Goal: Task Accomplishment & Management: Use online tool/utility

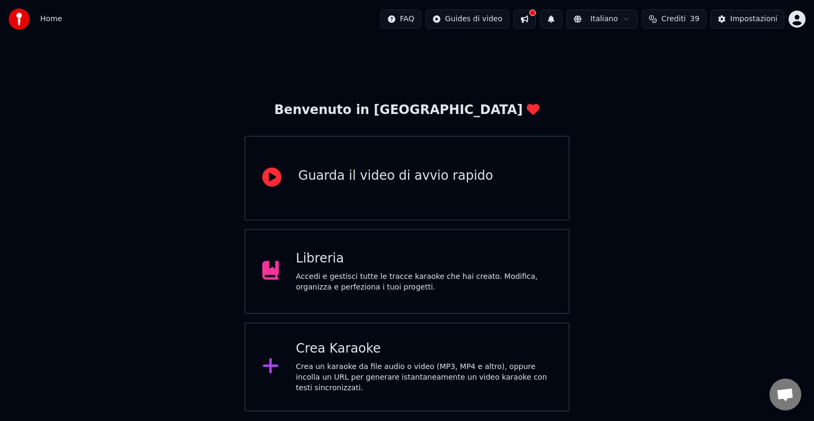
click at [420, 278] on div "Accedi e gestisci tutte le tracce karaoke che hai creato. Modifica, organizza e…" at bounding box center [424, 281] width 256 height 21
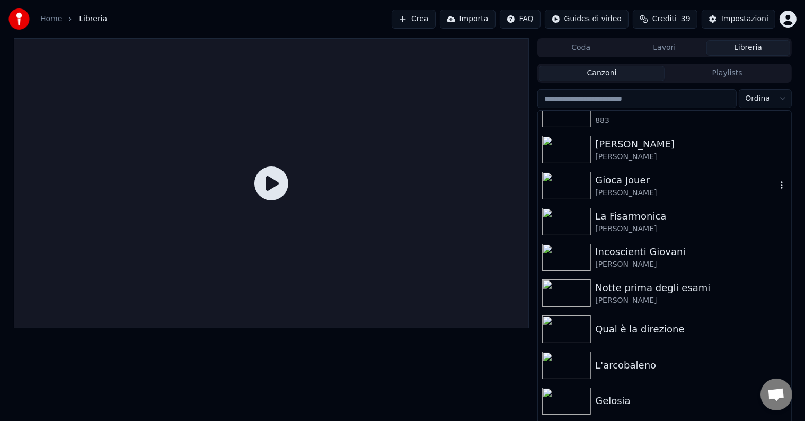
scroll to position [1125, 0]
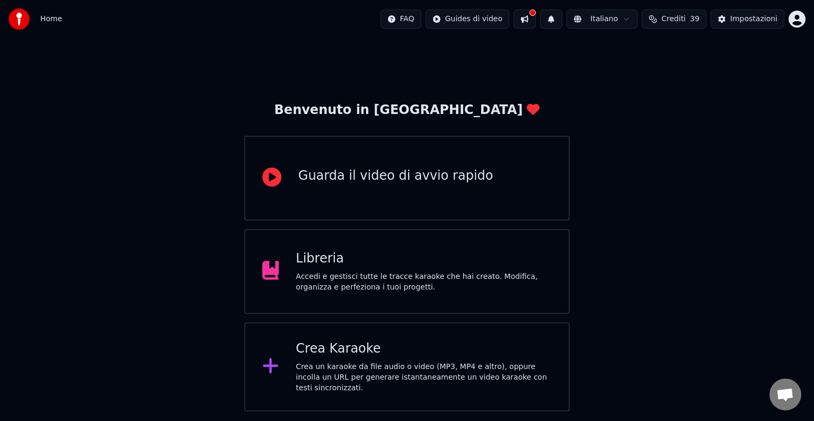
click at [466, 262] on div "Libreria" at bounding box center [424, 258] width 256 height 17
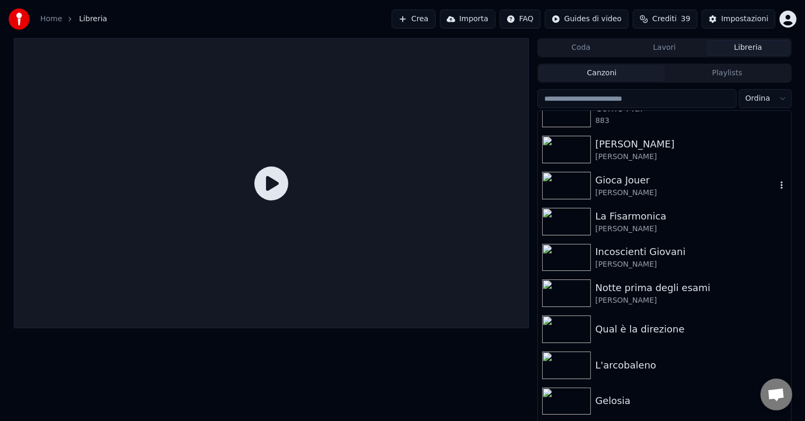
scroll to position [1125, 0]
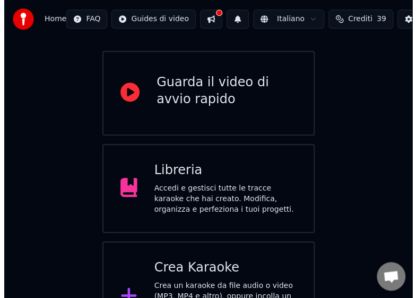
scroll to position [127, 0]
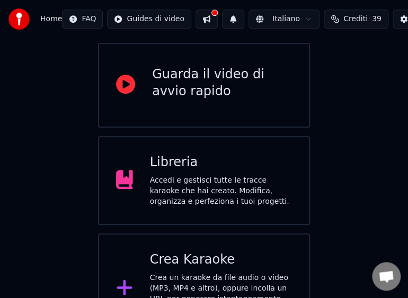
click at [208, 273] on div "Crea un karaoke da file audio o video (MP3, MP4 e altro), oppure incolla un URL…" at bounding box center [221, 299] width 143 height 53
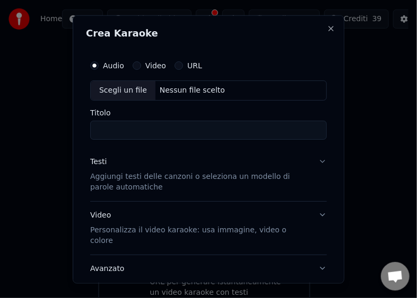
click at [104, 92] on div "Scegli un file" at bounding box center [123, 90] width 65 height 19
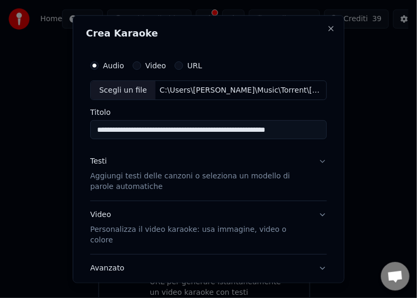
type input "**********"
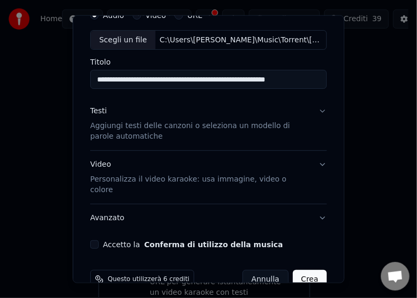
scroll to position [62, 0]
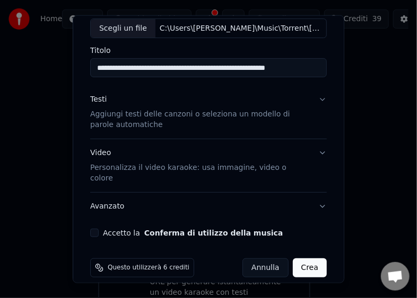
click at [92, 229] on button "Accetto la Conferma di utilizzo della musica" at bounding box center [94, 233] width 8 height 8
click at [295, 259] on button "Crea" at bounding box center [310, 268] width 34 height 19
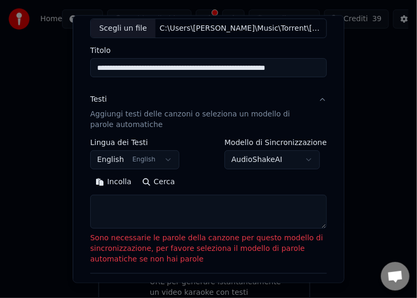
click at [117, 179] on button "Incolla" at bounding box center [113, 182] width 47 height 17
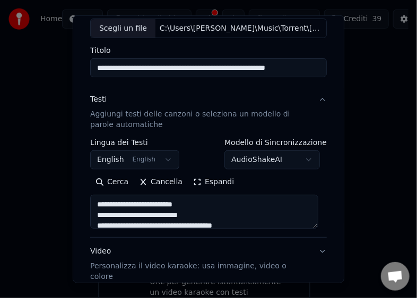
type textarea "**********"
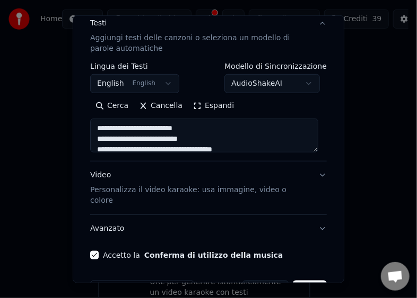
scroll to position [160, 0]
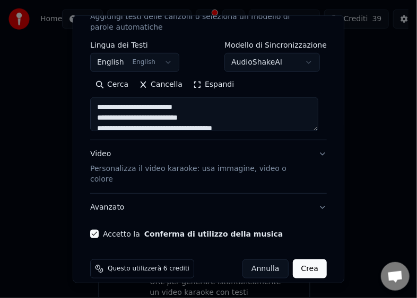
click at [304, 260] on button "Crea" at bounding box center [310, 269] width 34 height 19
select select "**"
type textarea "**********"
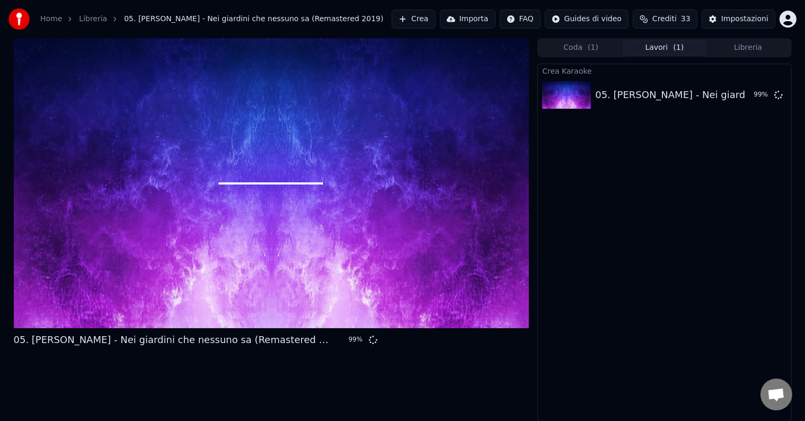
click at [484, 169] on div at bounding box center [272, 183] width 516 height 290
click at [551, 94] on img at bounding box center [566, 95] width 49 height 28
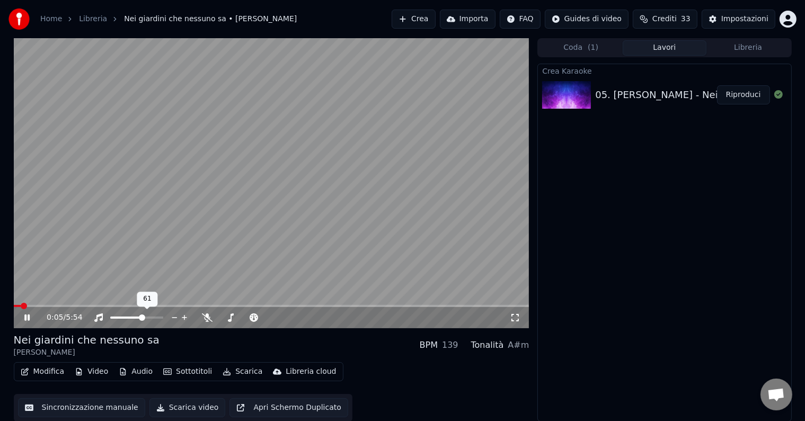
click at [142, 314] on span at bounding box center [142, 317] width 6 height 6
click at [186, 411] on button "Scarica video" at bounding box center [187, 407] width 76 height 19
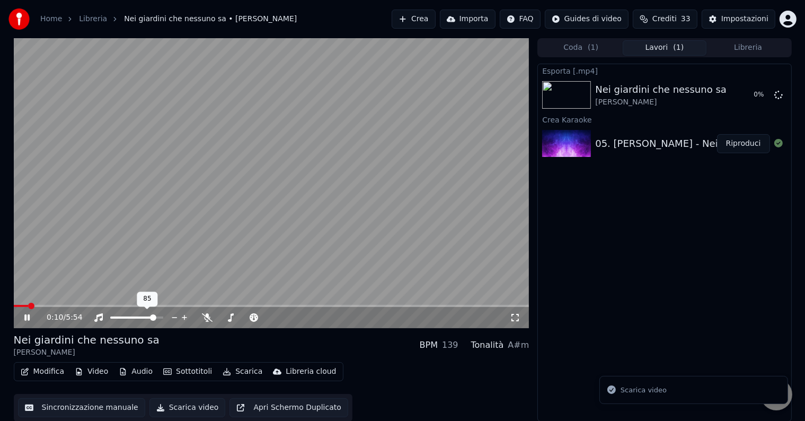
click at [155, 316] on span at bounding box center [153, 317] width 6 height 6
click at [147, 315] on span at bounding box center [146, 317] width 6 height 6
click at [146, 315] on span at bounding box center [146, 317] width 6 height 6
click at [134, 316] on span at bounding box center [121, 317] width 23 height 2
click at [125, 316] on span at bounding box center [117, 317] width 15 height 2
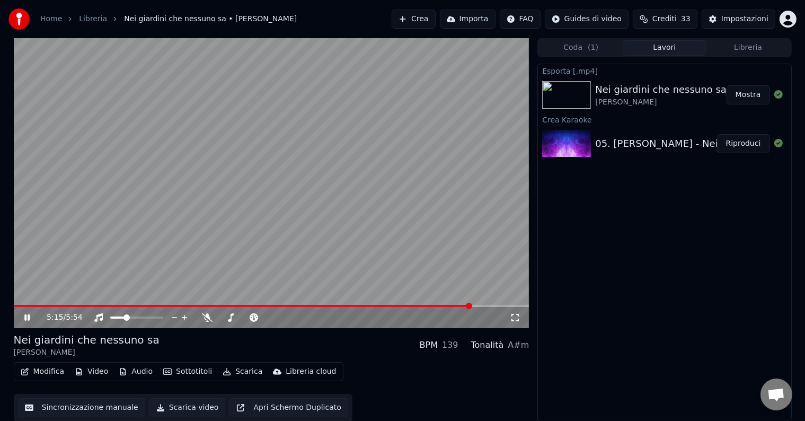
click at [471, 305] on span at bounding box center [272, 306] width 516 height 2
click at [481, 304] on video at bounding box center [272, 183] width 516 height 290
click at [494, 307] on span at bounding box center [491, 306] width 6 height 6
click at [29, 316] on icon at bounding box center [27, 317] width 6 height 7
